Goal: Task Accomplishment & Management: Use online tool/utility

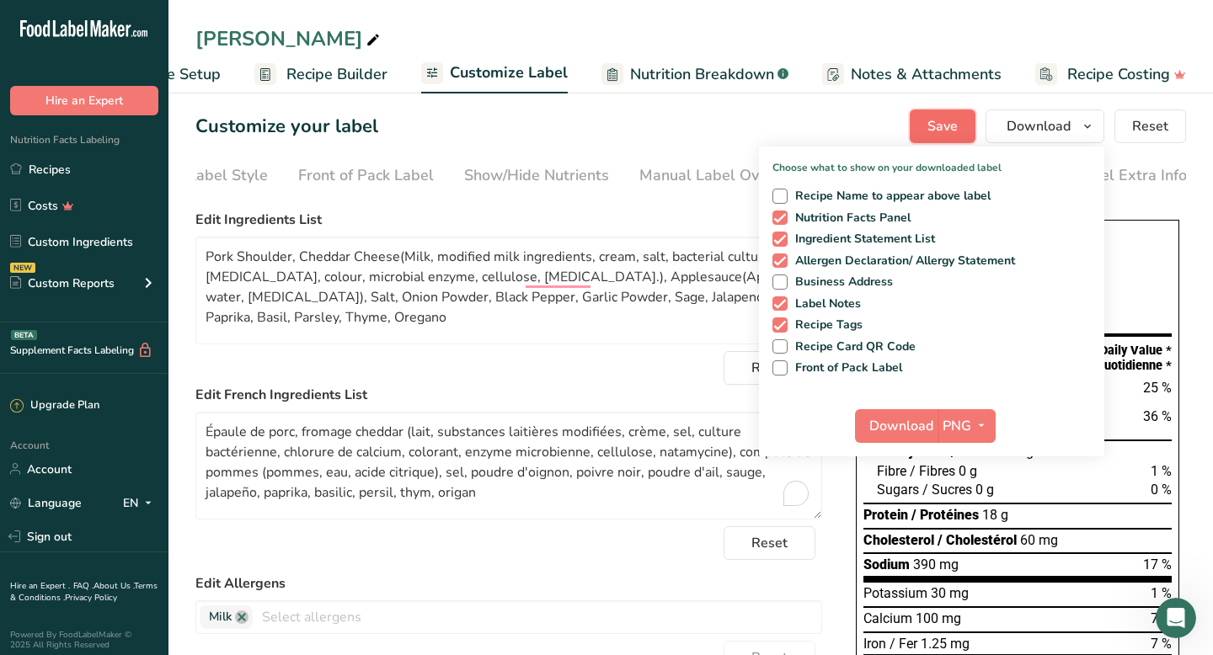
click at [939, 130] on span "Save" at bounding box center [943, 126] width 30 height 20
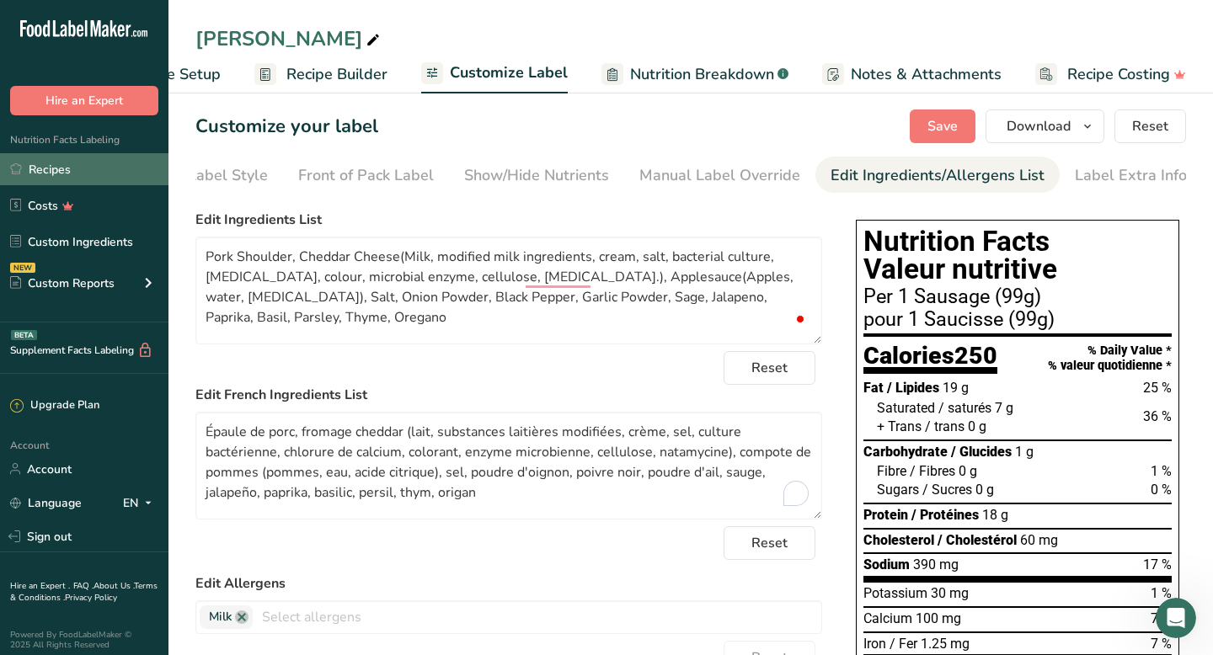
click at [64, 170] on link "Recipes" at bounding box center [84, 169] width 168 height 32
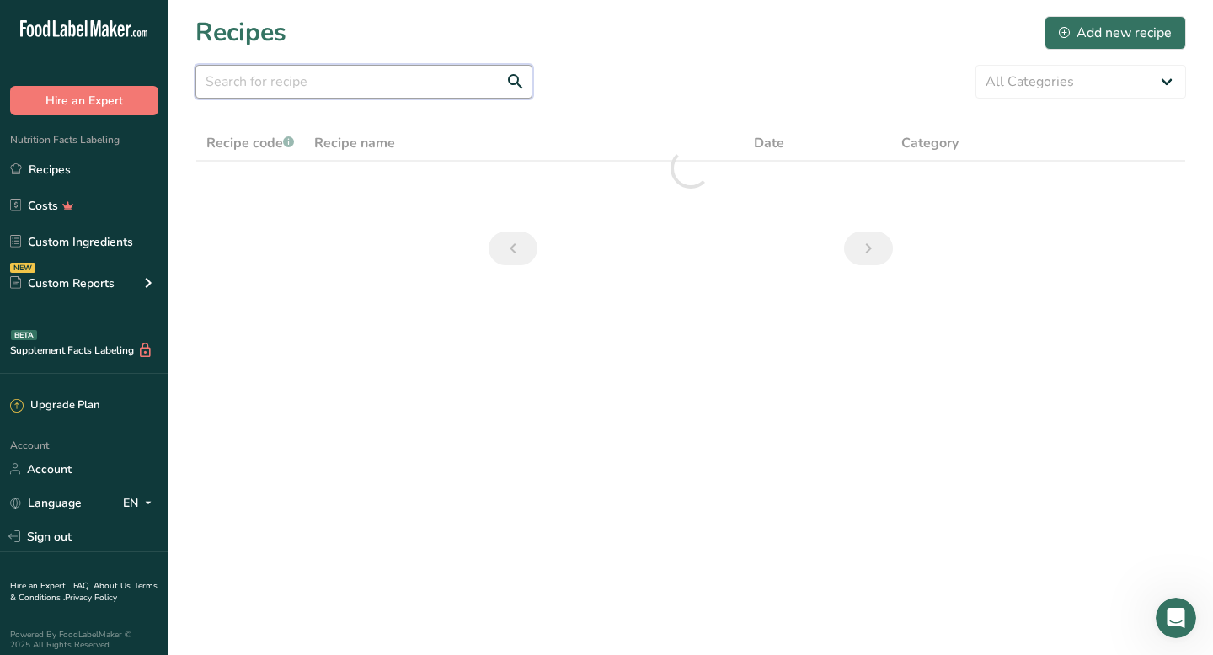
click at [279, 81] on input "text" at bounding box center [363, 82] width 337 height 34
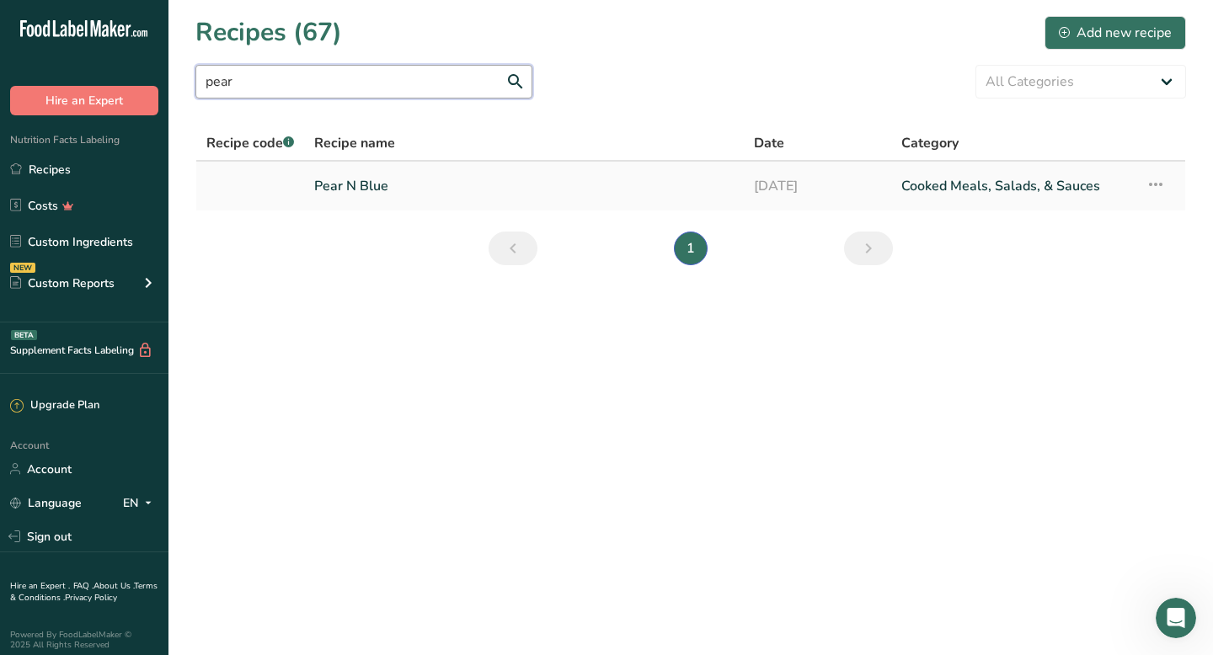
type input "pear"
click at [347, 189] on link "Pear N Blue" at bounding box center [524, 185] width 420 height 35
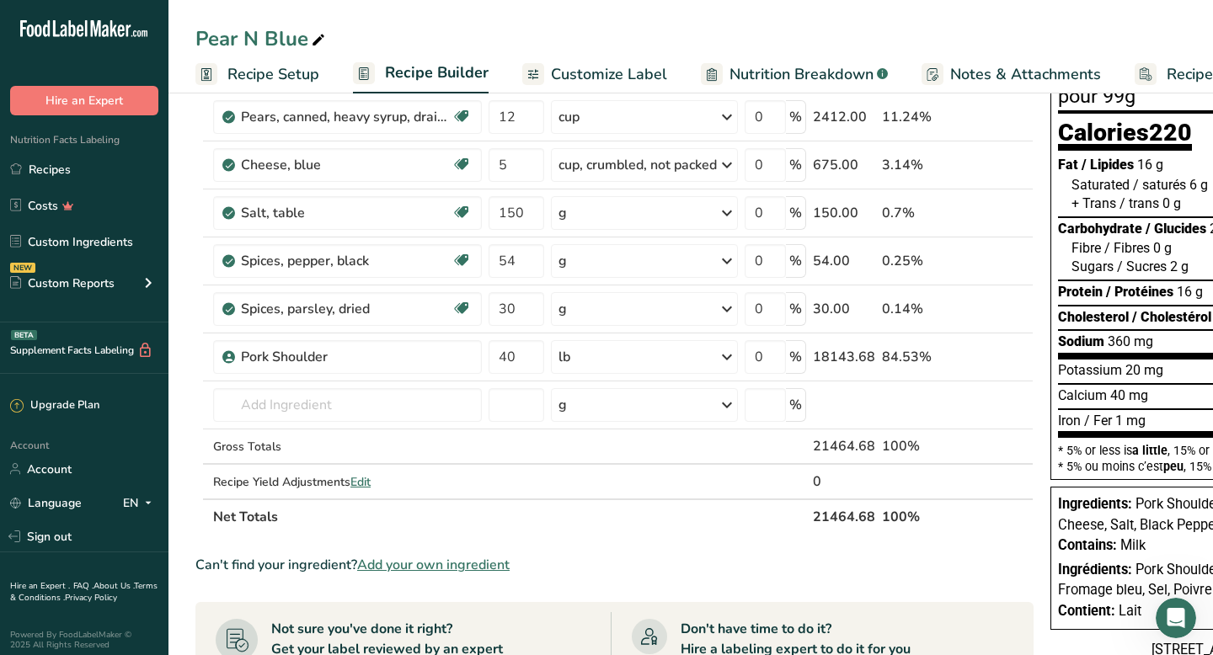
click at [597, 77] on span "Customize Label" at bounding box center [609, 74] width 116 height 23
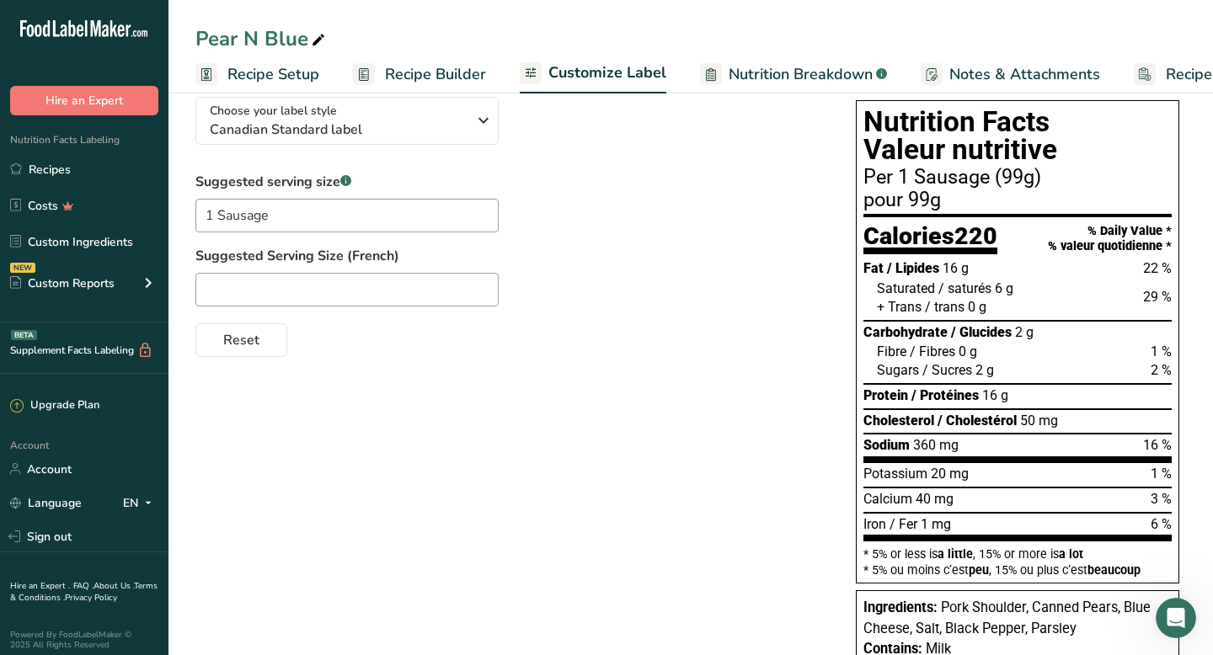
scroll to position [0, 99]
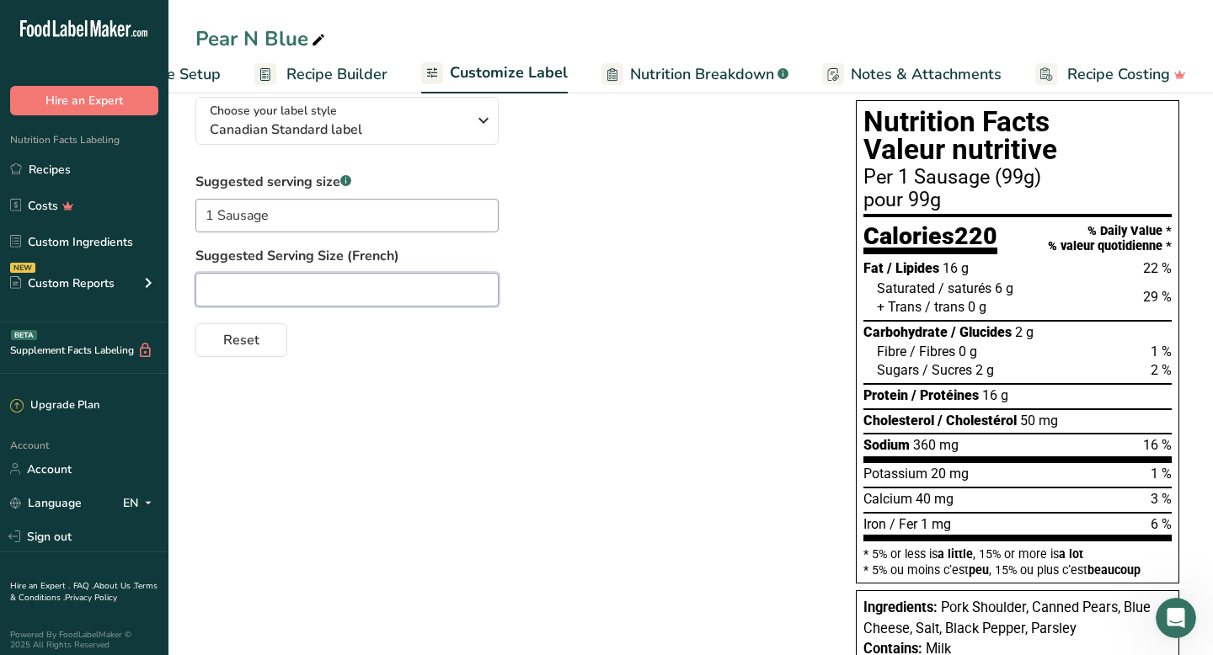
click at [313, 296] on input "text" at bounding box center [346, 290] width 303 height 34
type input "1 Saucisse"
click at [557, 407] on div "Choose your label style Canadian Standard label USA (FDA) Standard FDA label Ta…" at bounding box center [690, 432] width 991 height 698
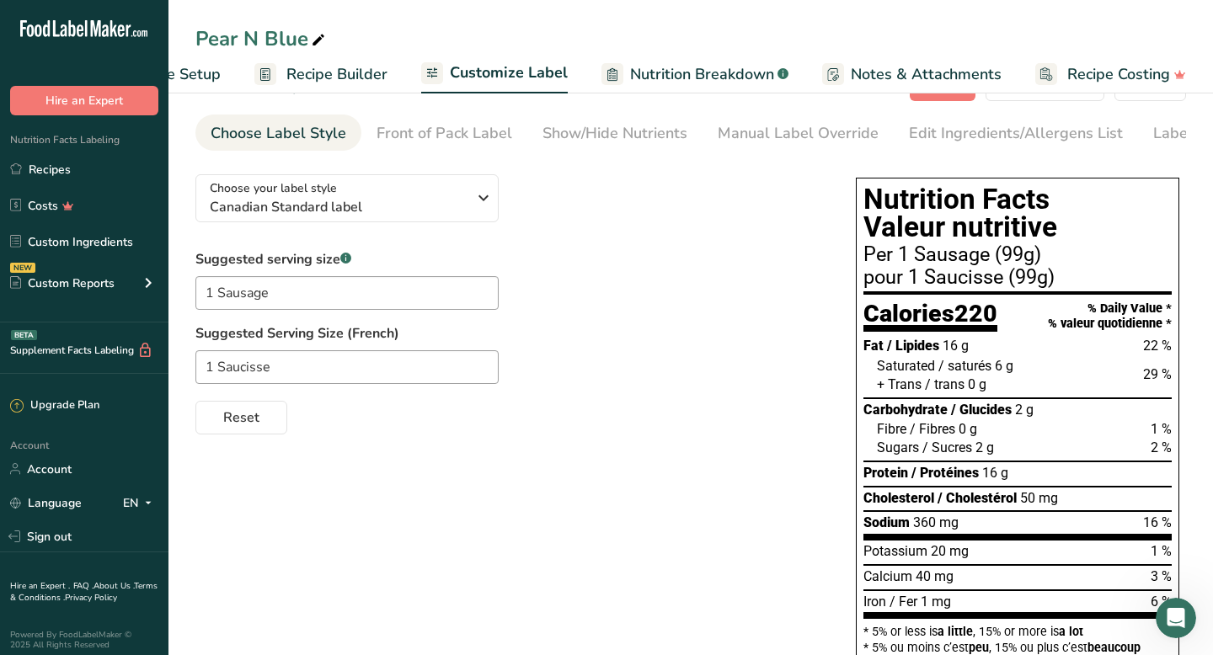
scroll to position [29, 0]
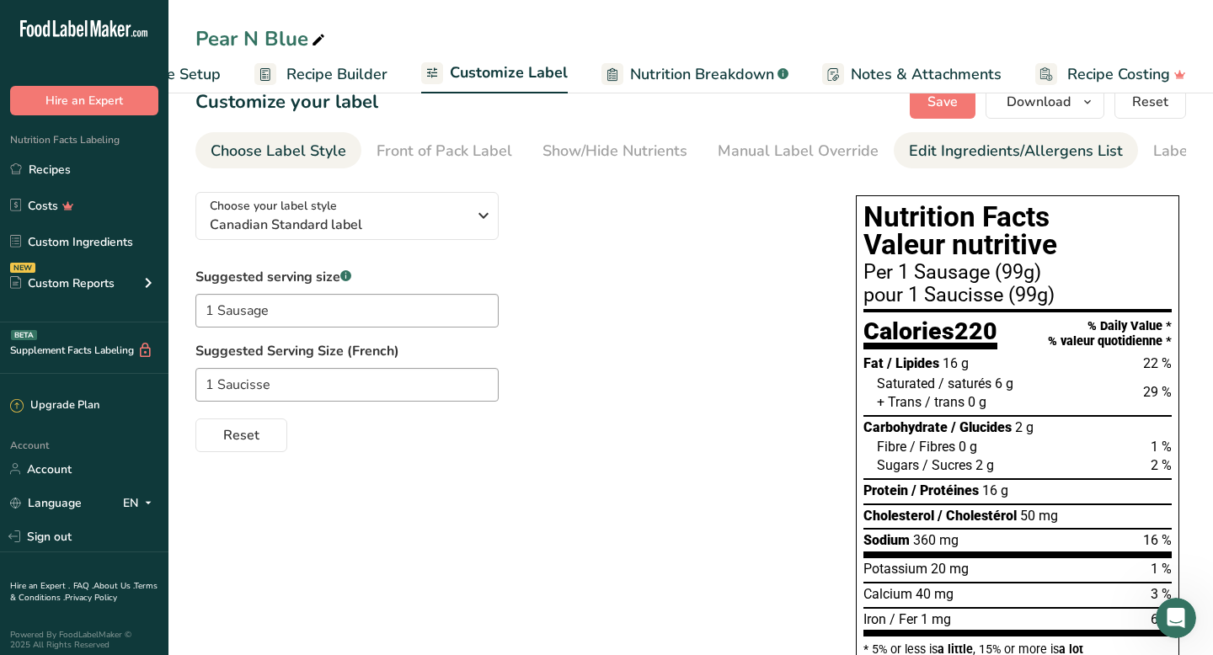
click at [946, 149] on div "Edit Ingredients/Allergens List" at bounding box center [1016, 151] width 214 height 23
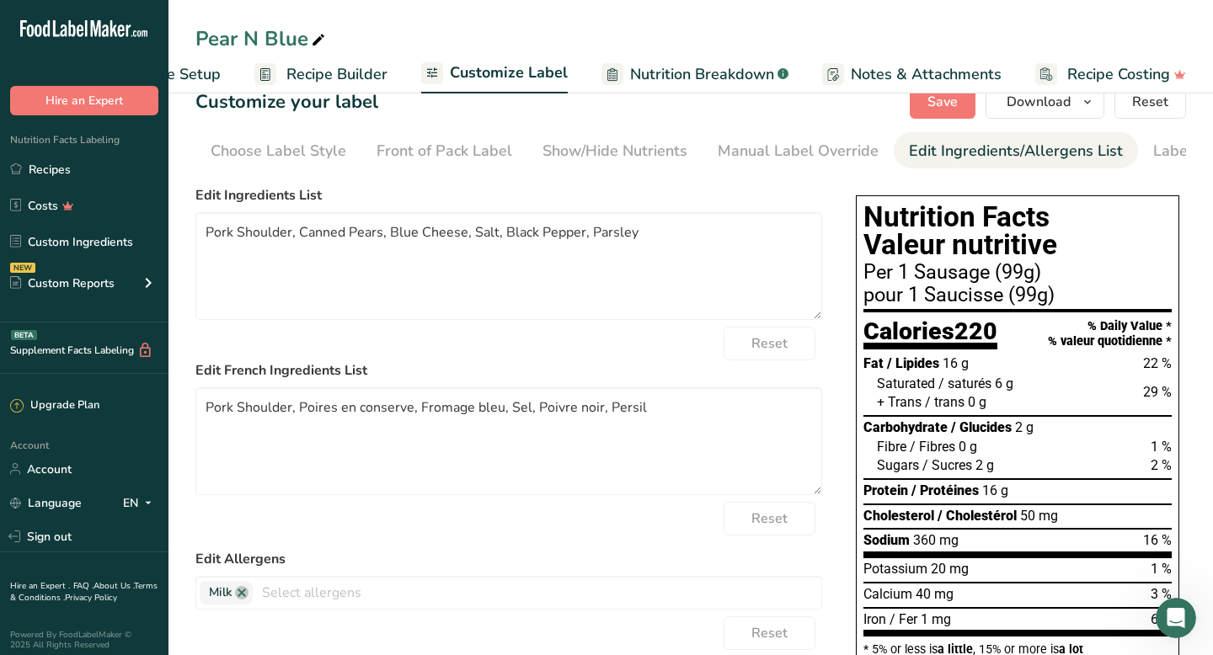
scroll to position [0, 78]
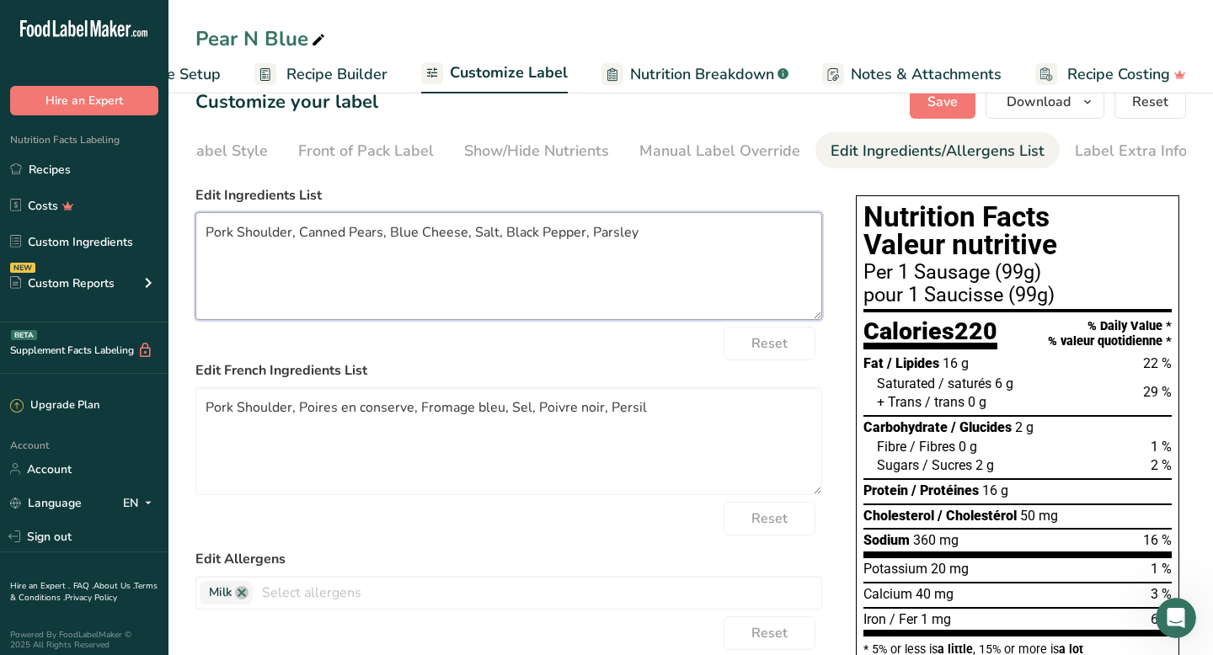
click at [350, 240] on textarea "Pork Shoulder, Canned Pears, Blue Cheese, Salt, Black Pepper, Parsley" at bounding box center [508, 266] width 627 height 108
click at [682, 241] on textarea "Pork Shoulder,Pears (Pears, water, sugar, [MEDICAL_DATA], [MEDICAL_DATA]), Blue…" at bounding box center [508, 266] width 627 height 108
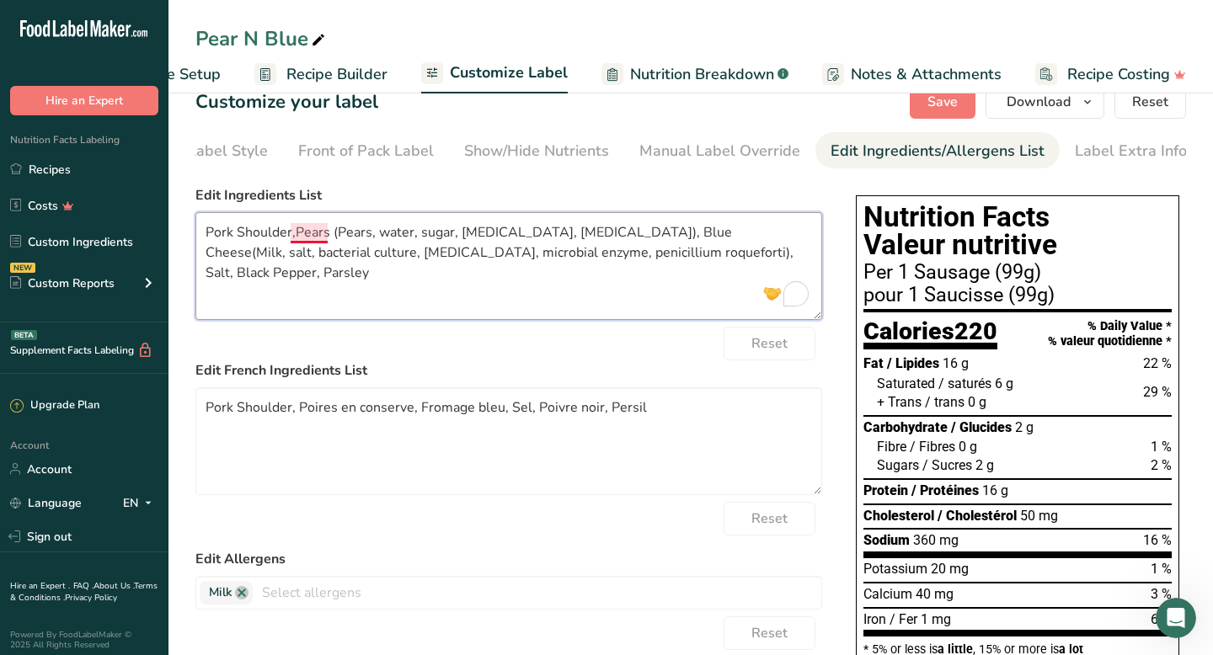
click at [295, 238] on textarea "Pork Shoulder,Pears (Pears, water, sugar, [MEDICAL_DATA], [MEDICAL_DATA]), Blue…" at bounding box center [508, 266] width 627 height 108
drag, startPoint x: 785, startPoint y: 258, endPoint x: 568, endPoint y: 209, distance: 222.8
click at [568, 209] on div "Edit Ingredients List Pork Shoulder, Pears (Pears, water, sugar, [MEDICAL_DATA]…" at bounding box center [508, 252] width 627 height 135
type textarea "Pork Shoulder, Pears (Pears, water, sugar, [MEDICAL_DATA], [MEDICAL_DATA]), Blu…"
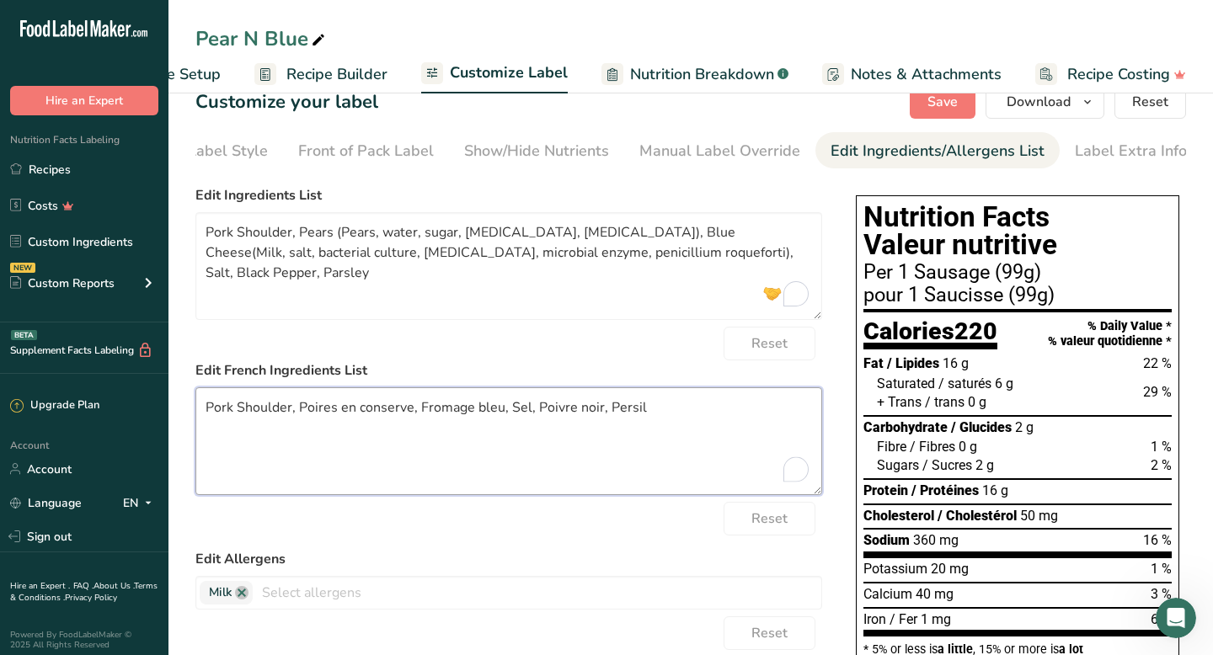
drag, startPoint x: 655, startPoint y: 415, endPoint x: 195, endPoint y: 413, distance: 460.8
click at [195, 413] on textarea "Pork Shoulder, Poires en conserve, Fromage bleu, Sel, Poivre noir, Persil" at bounding box center [508, 442] width 627 height 108
paste textarea "Épaule de porc, poires (poires, eau, sucre, acide citrique, acide ascorbique), …"
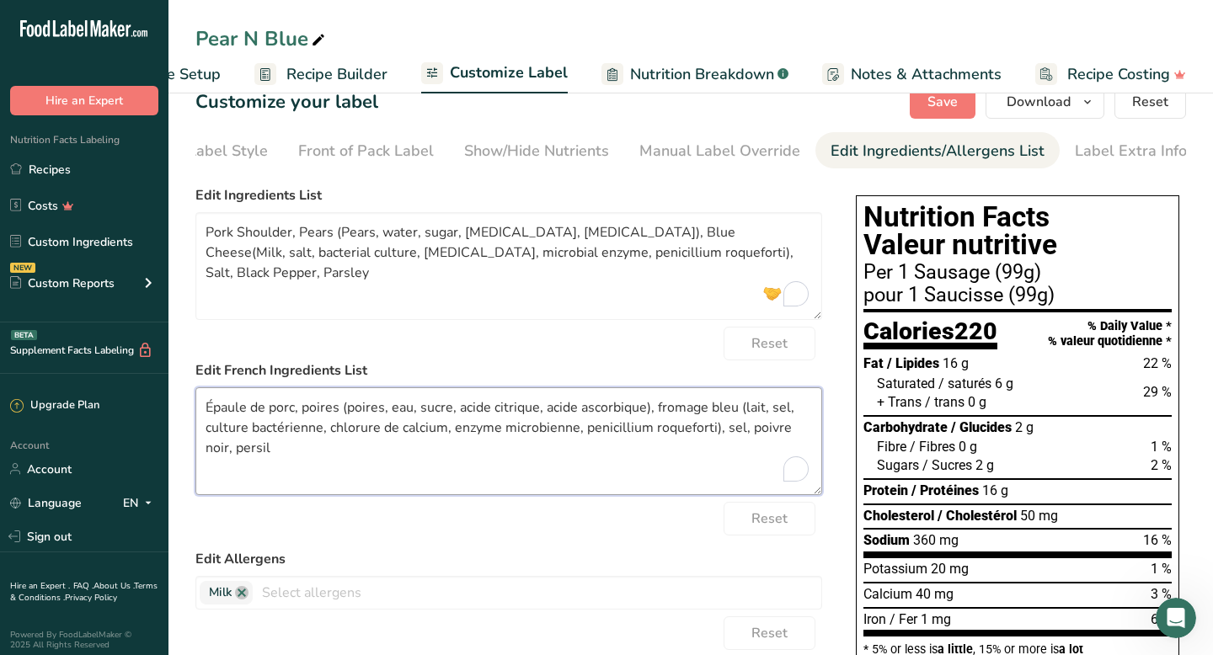
type textarea "Épaule de porc, poires (poires, eau, sucre, acide citrique, acide ascorbique), …"
click at [431, 532] on div "Reset" at bounding box center [508, 519] width 627 height 34
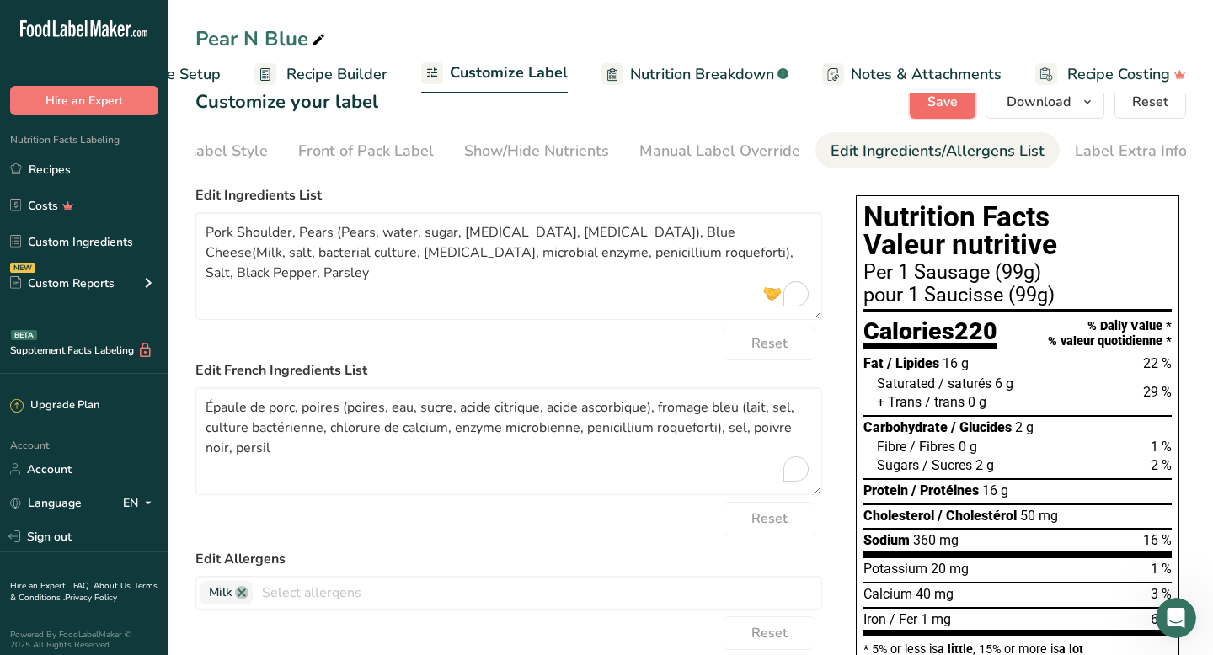
click at [938, 104] on span "Save" at bounding box center [943, 102] width 30 height 20
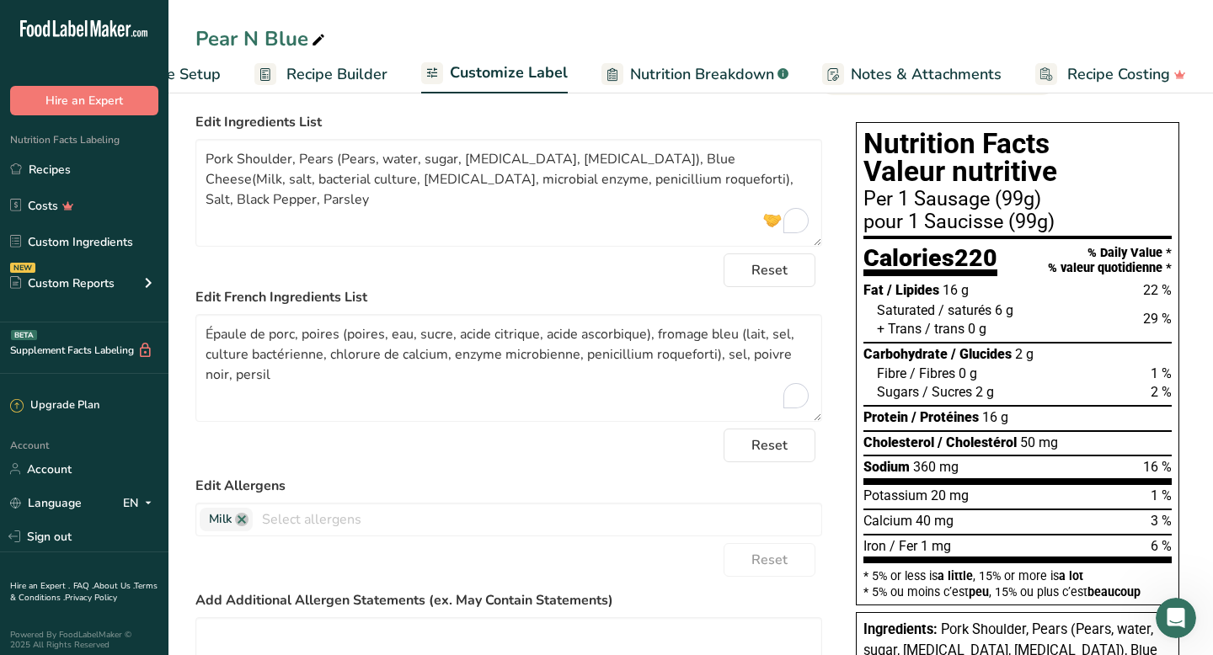
scroll to position [0, 0]
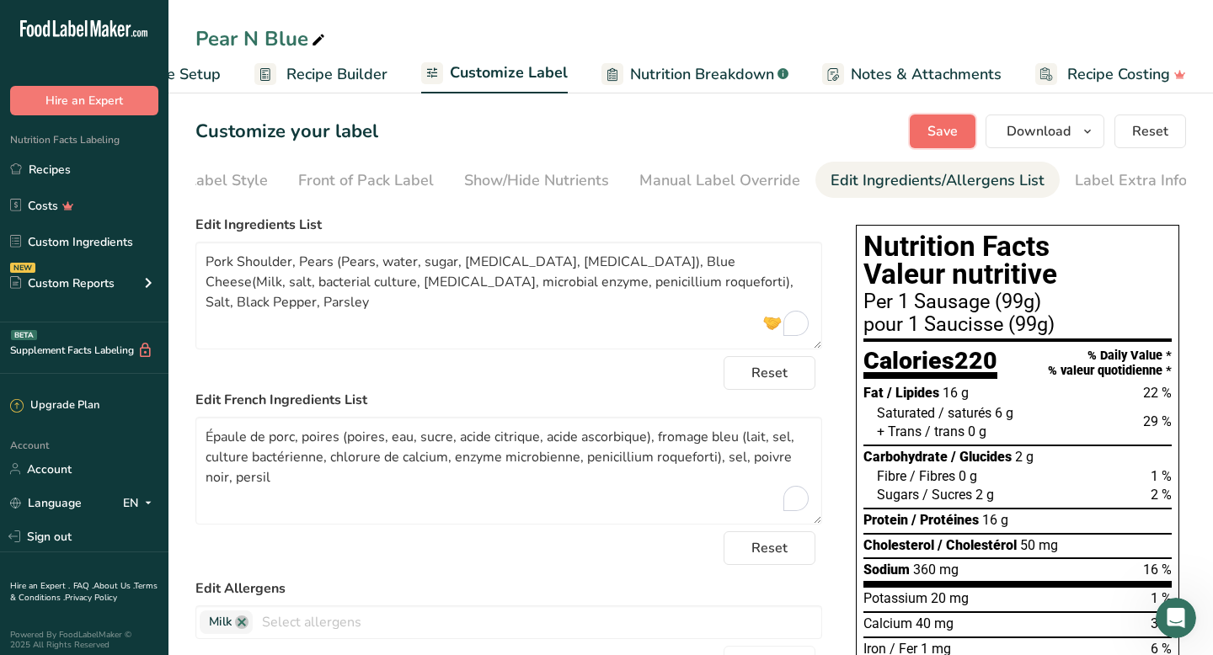
click at [937, 135] on span "Save" at bounding box center [943, 131] width 30 height 20
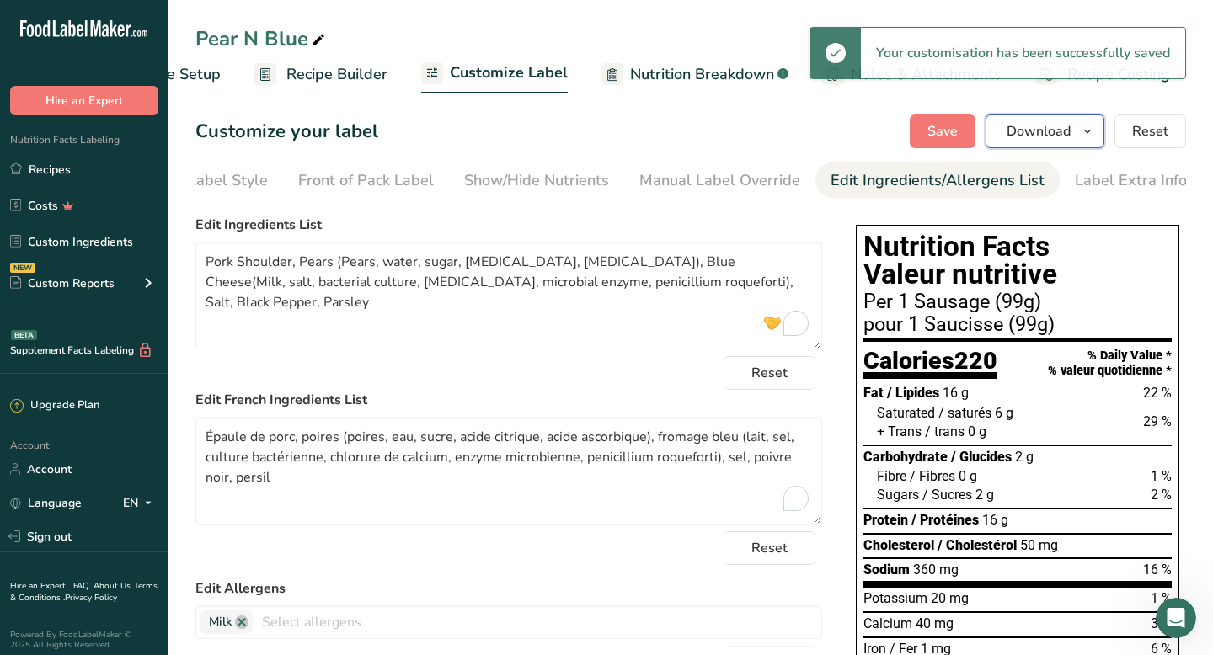
click at [1035, 135] on span "Download" at bounding box center [1039, 131] width 64 height 20
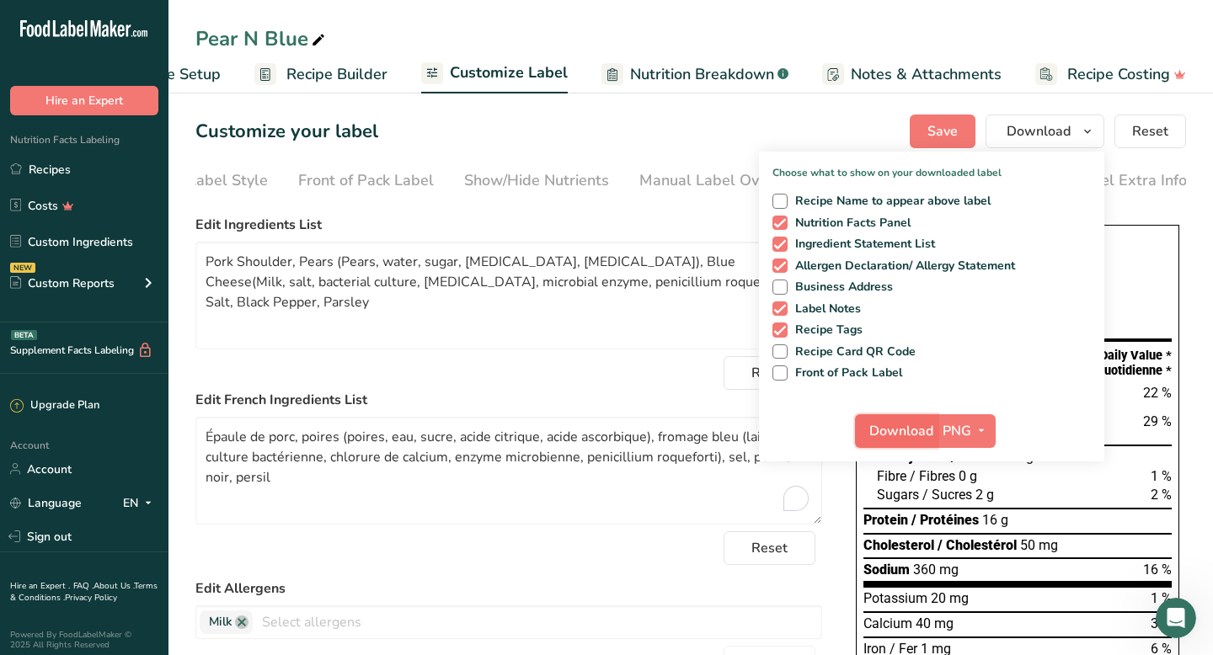
click at [904, 433] on span "Download" at bounding box center [901, 431] width 64 height 20
click at [908, 438] on span "Download" at bounding box center [901, 431] width 64 height 20
click at [38, 169] on link "Recipes" at bounding box center [84, 169] width 168 height 32
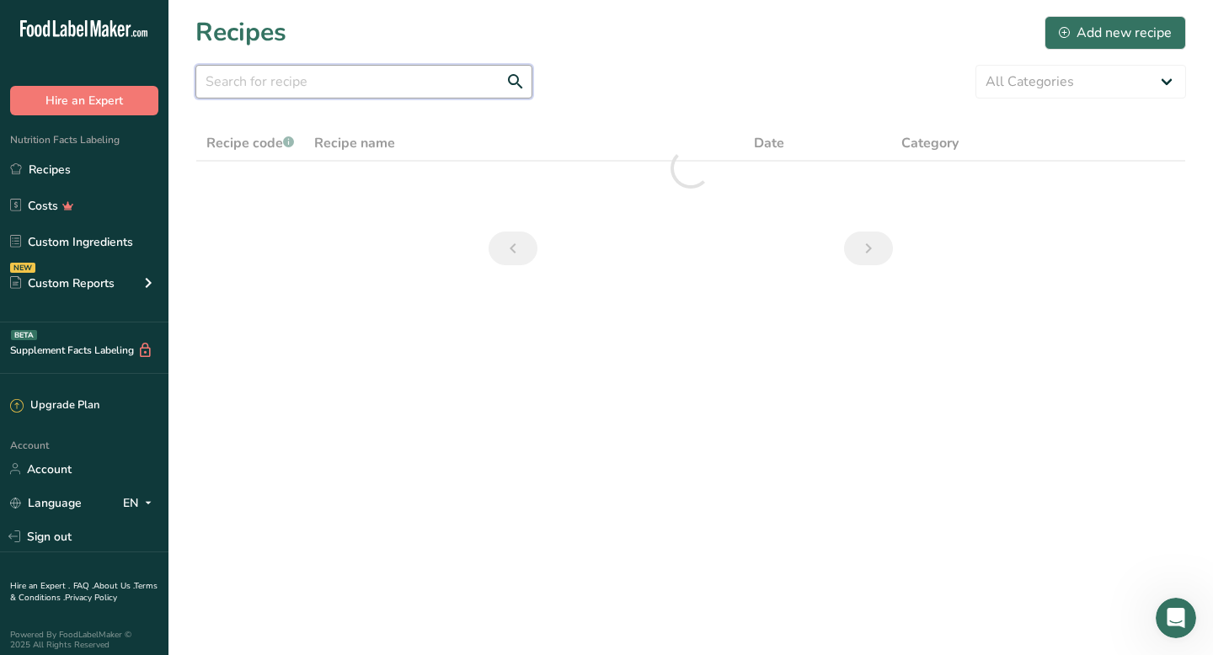
click at [261, 87] on input "text" at bounding box center [363, 82] width 337 height 34
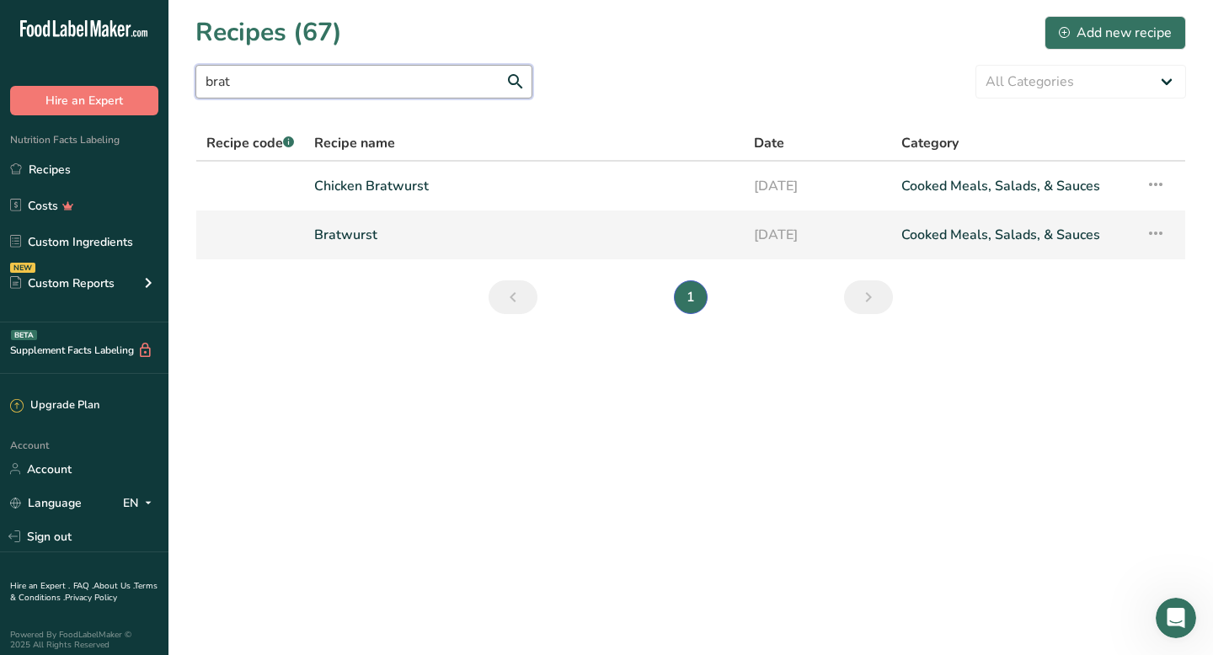
type input "brat"
click at [359, 237] on link "Bratwurst" at bounding box center [524, 234] width 420 height 35
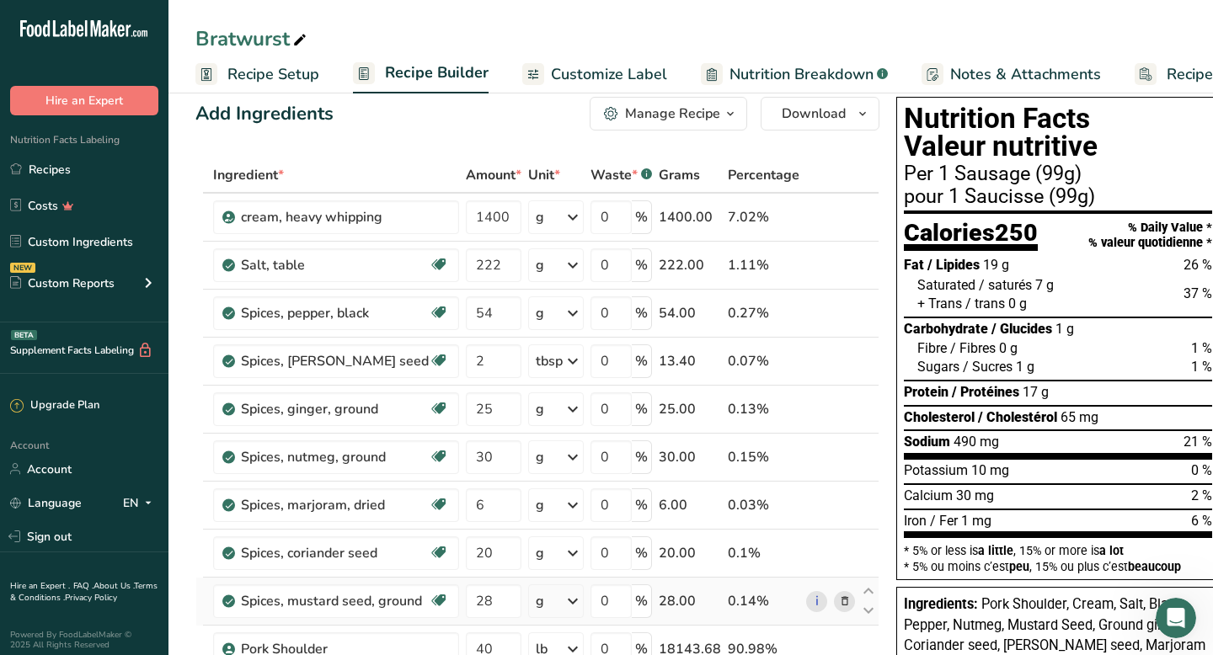
scroll to position [23, 0]
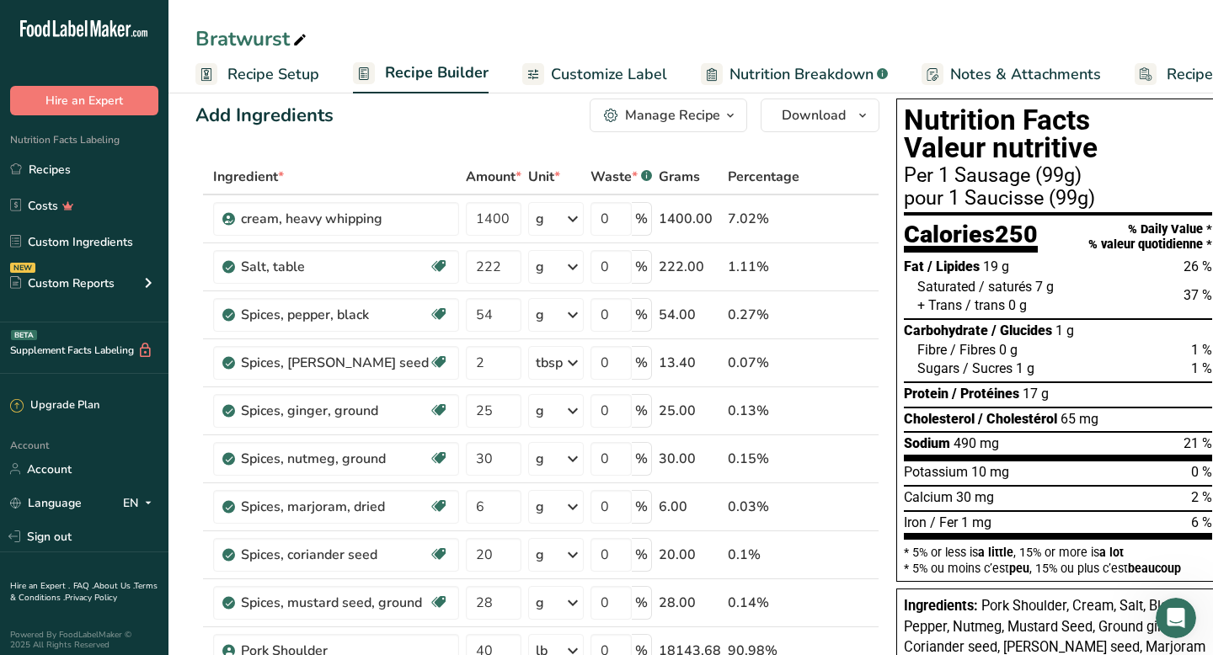
click at [590, 70] on span "Customize Label" at bounding box center [609, 74] width 116 height 23
